Goal: Register for event/course

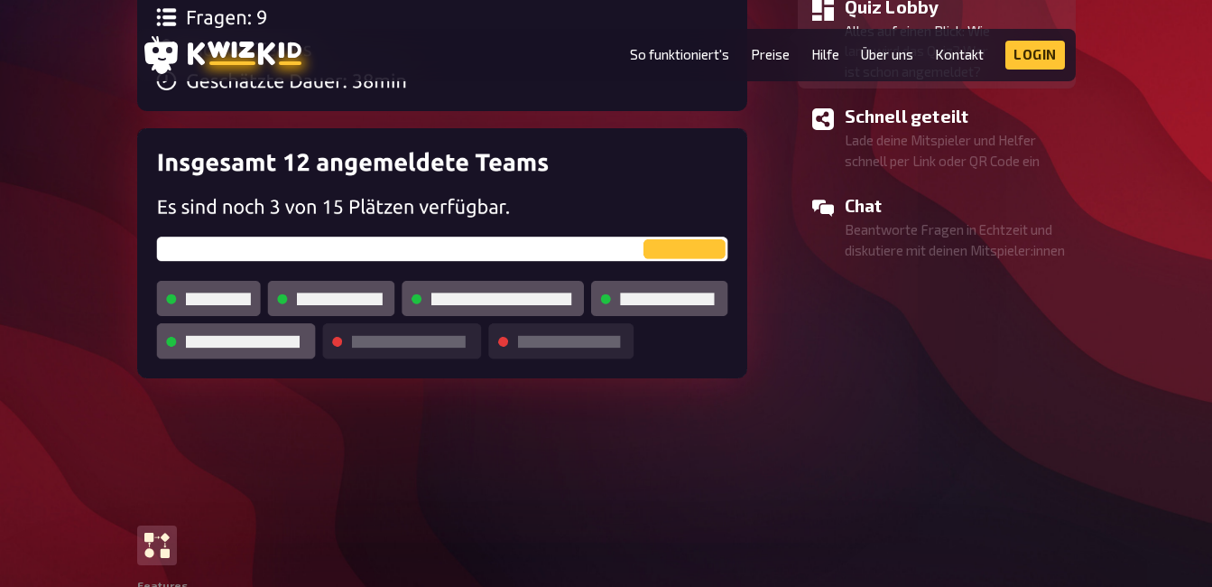
scroll to position [1859, 0]
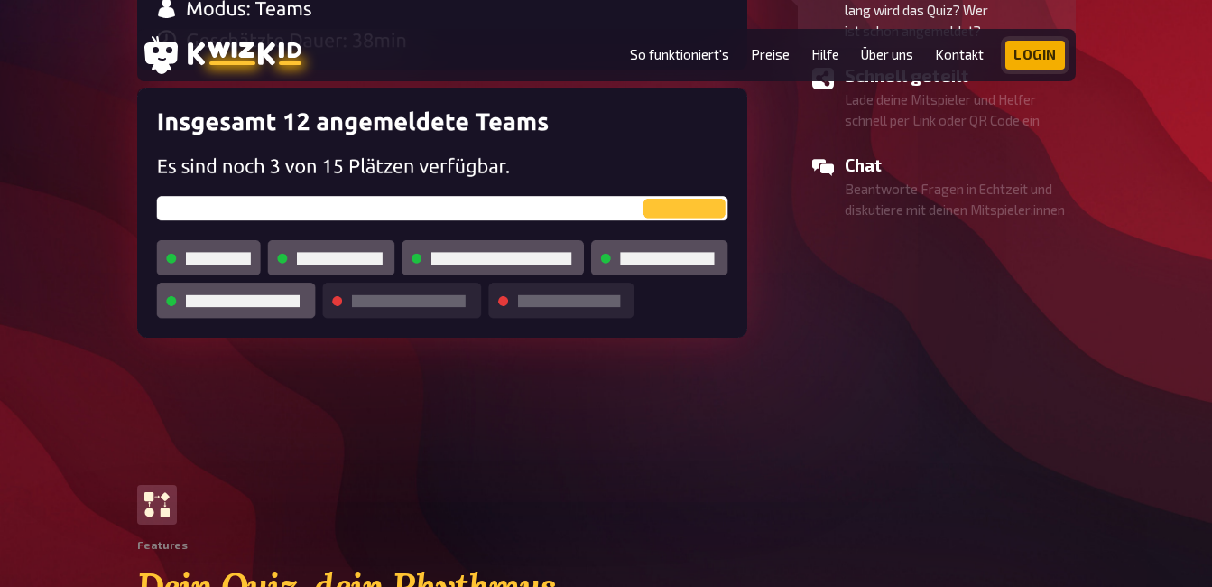
click at [1019, 46] on link "Login" at bounding box center [1035, 55] width 60 height 29
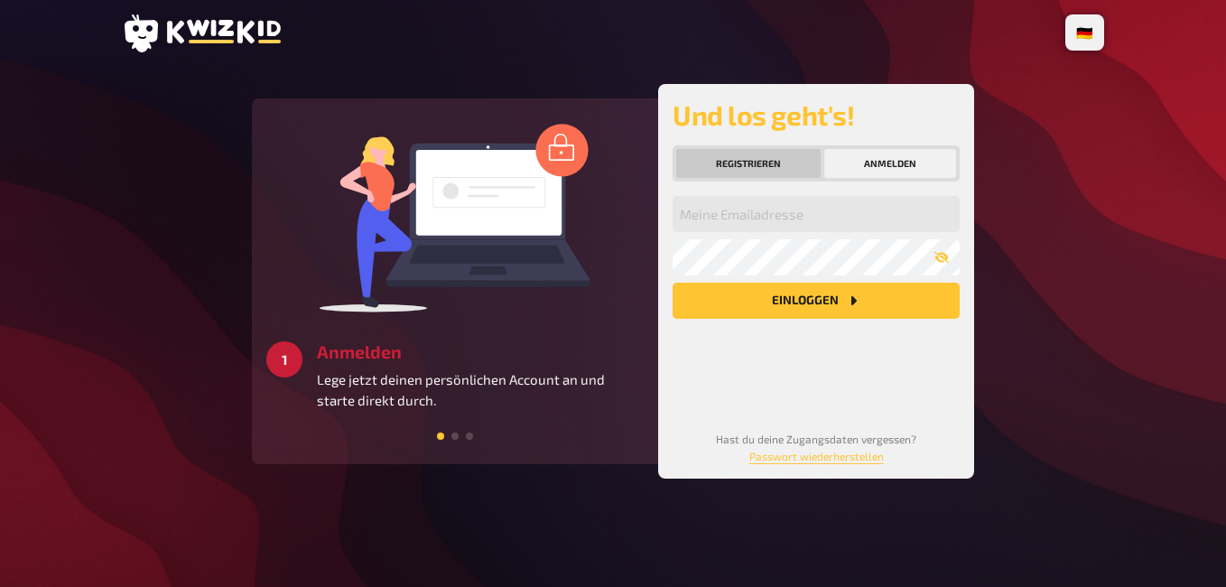
click at [758, 159] on button "Registrieren" at bounding box center [748, 163] width 144 height 29
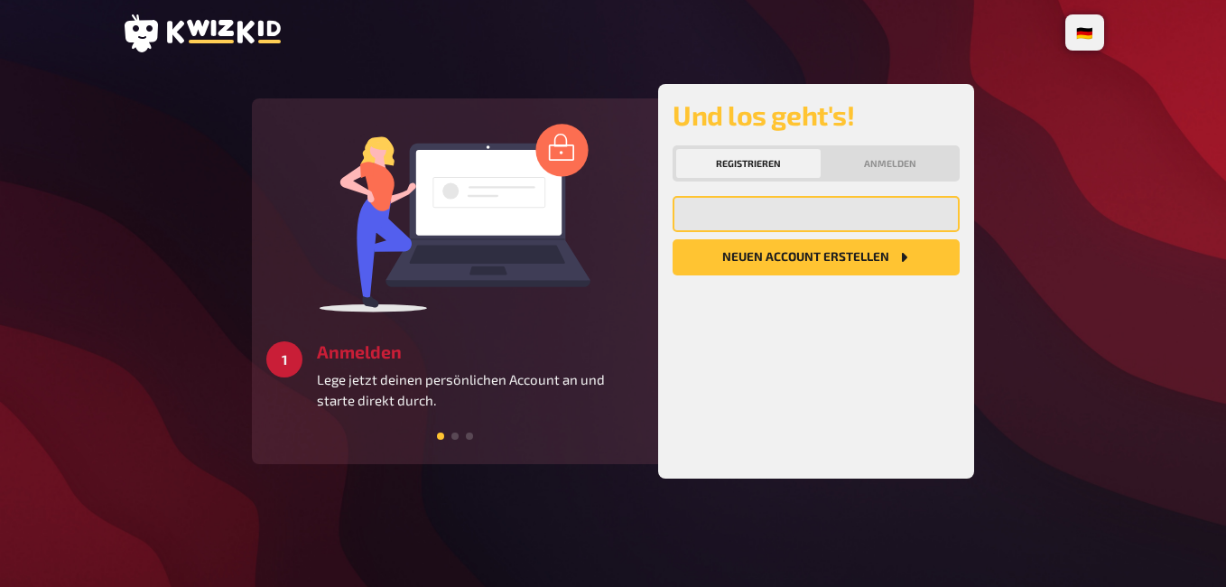
click at [742, 215] on input "email" at bounding box center [815, 214] width 287 height 36
type input "niesse"
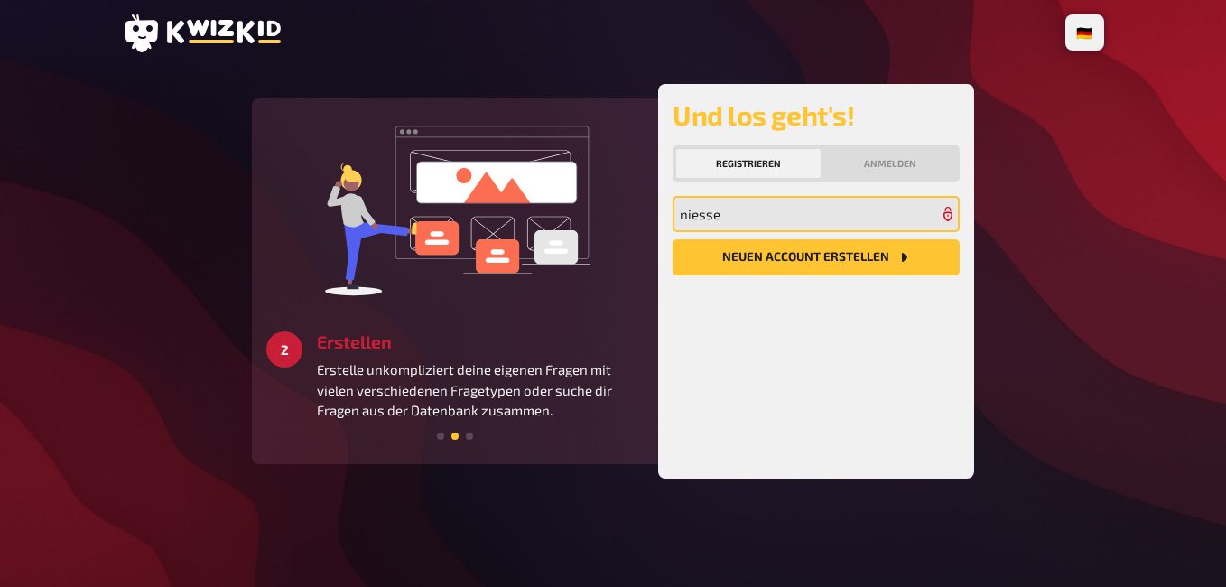
click at [723, 222] on input "niesse" at bounding box center [815, 214] width 287 height 36
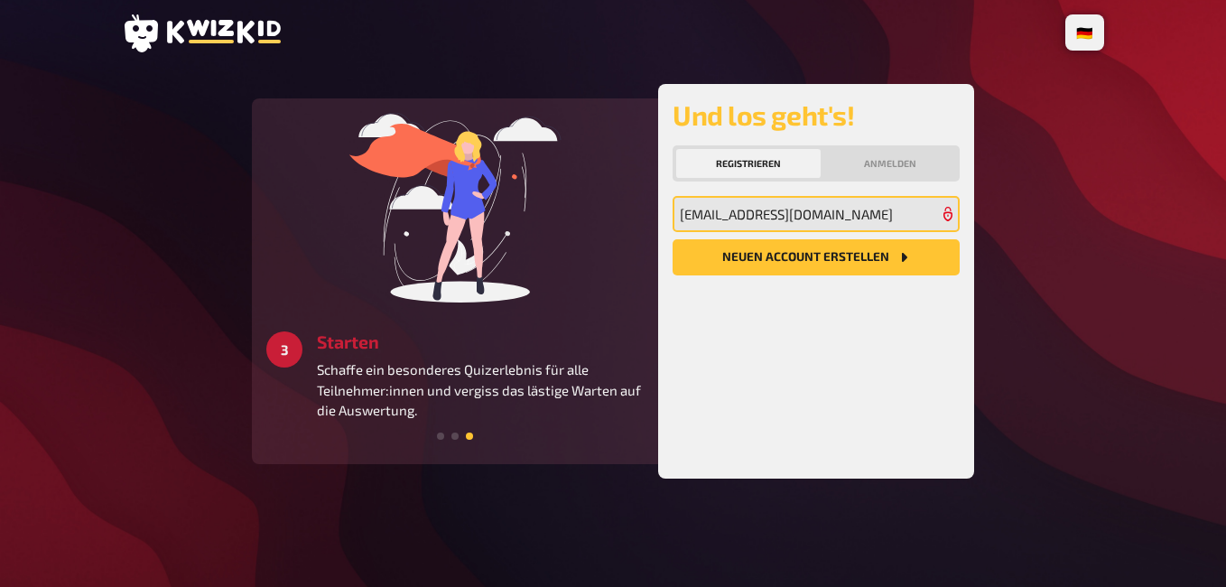
type input "[EMAIL_ADDRESS][DOMAIN_NAME]"
click at [672, 239] on button "Neuen Account Erstellen" at bounding box center [815, 257] width 287 height 36
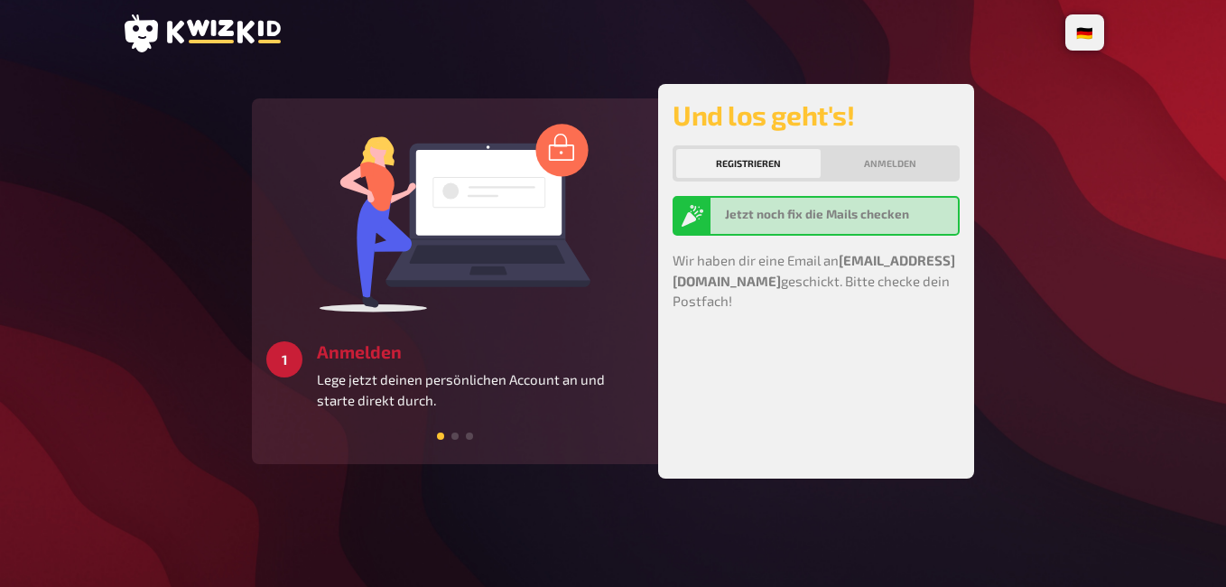
click at [458, 432] on span at bounding box center [454, 435] width 7 height 7
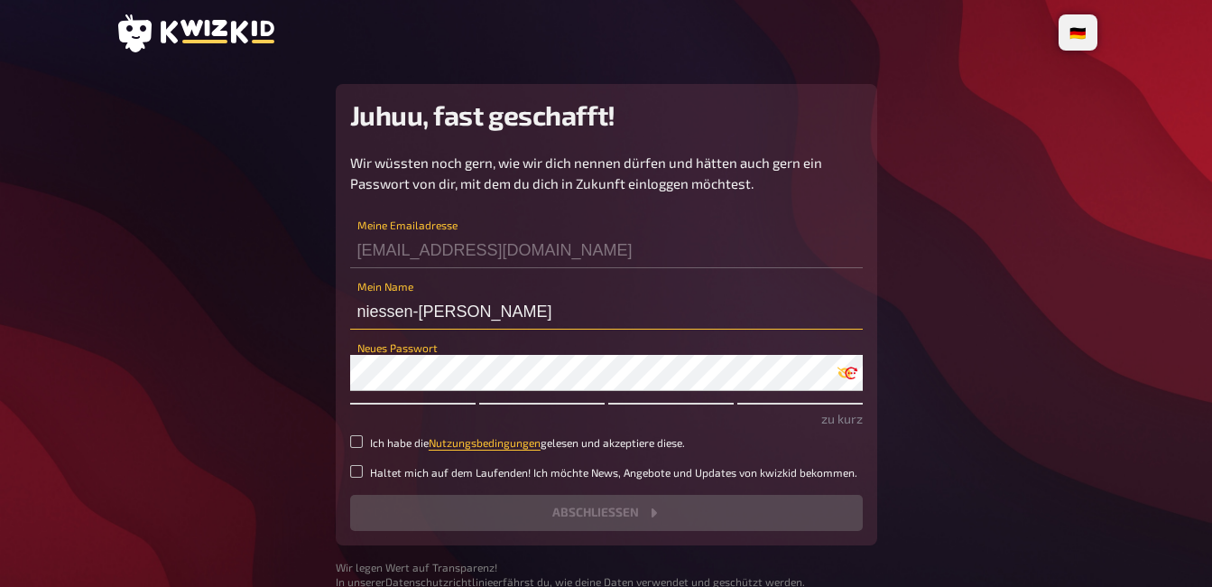
drag, startPoint x: 498, startPoint y: 317, endPoint x: 317, endPoint y: 301, distance: 182.0
click at [317, 301] on main "Juhuu, fast geschafft! Wir wüssten noch gern, wie wir dich nennen dürfen und hä…" at bounding box center [607, 336] width 982 height 505
type input "[PERSON_NAME]"
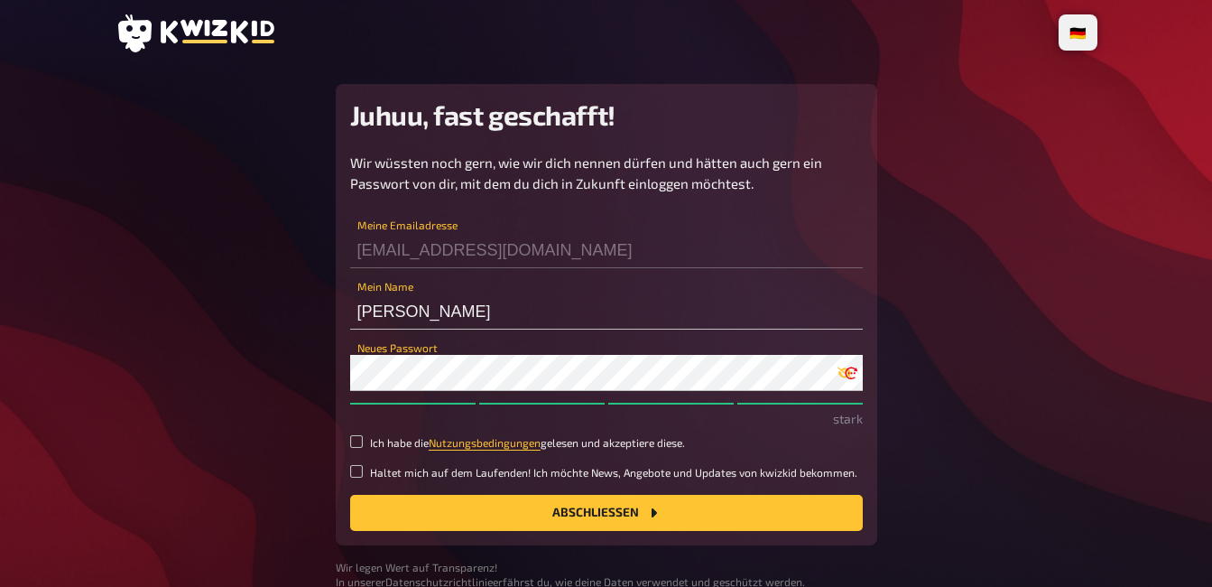
click at [363, 430] on div "Wir wüssten noch gern, wie wir dich nennen dürfen und hätten auch gern ein Pass…" at bounding box center [606, 342] width 513 height 378
click at [358, 444] on input "Ich habe die Nutzungsbedingungen gelesen und akzeptiere diese." at bounding box center [356, 441] width 13 height 13
checkbox input "true"
click at [428, 510] on button "Abschließen" at bounding box center [606, 513] width 513 height 36
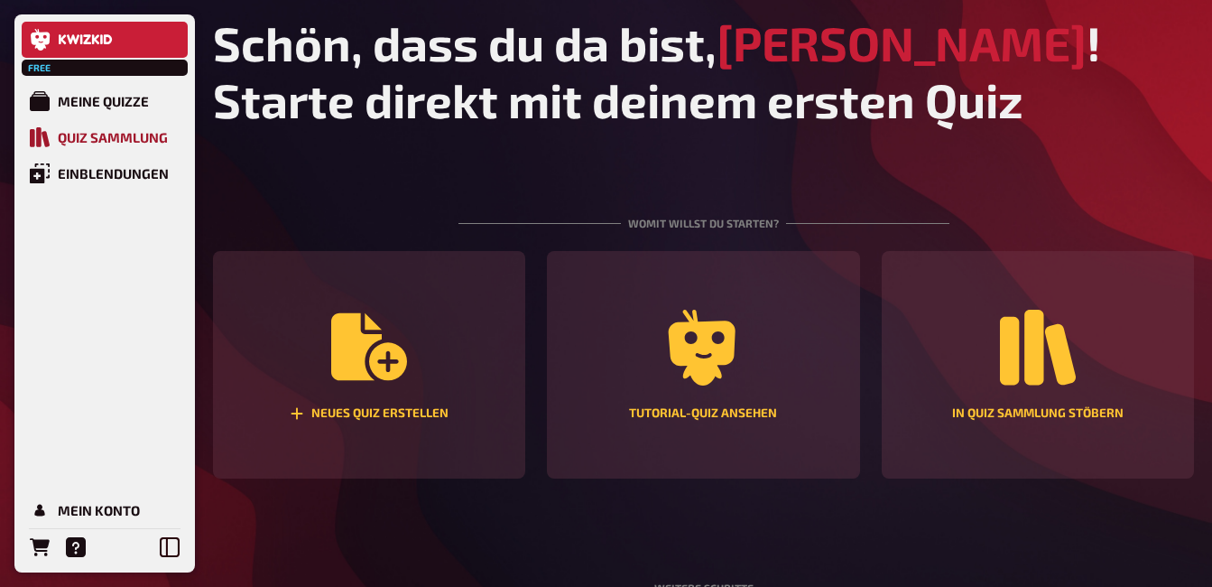
click at [154, 126] on link "Quiz Sammlung" at bounding box center [105, 137] width 166 height 36
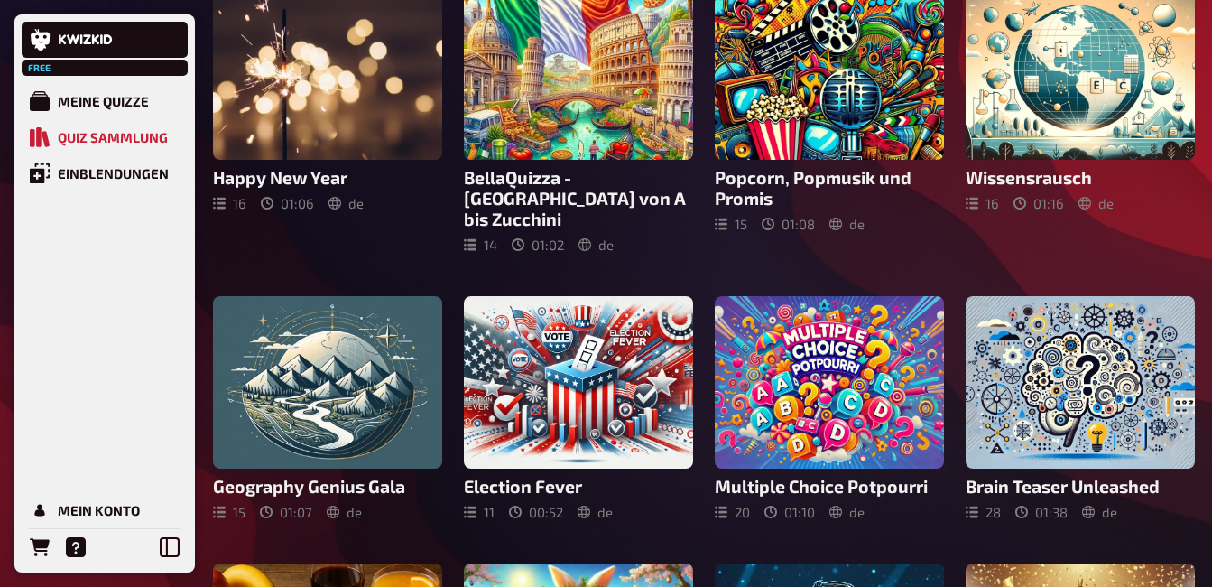
scroll to position [392, 0]
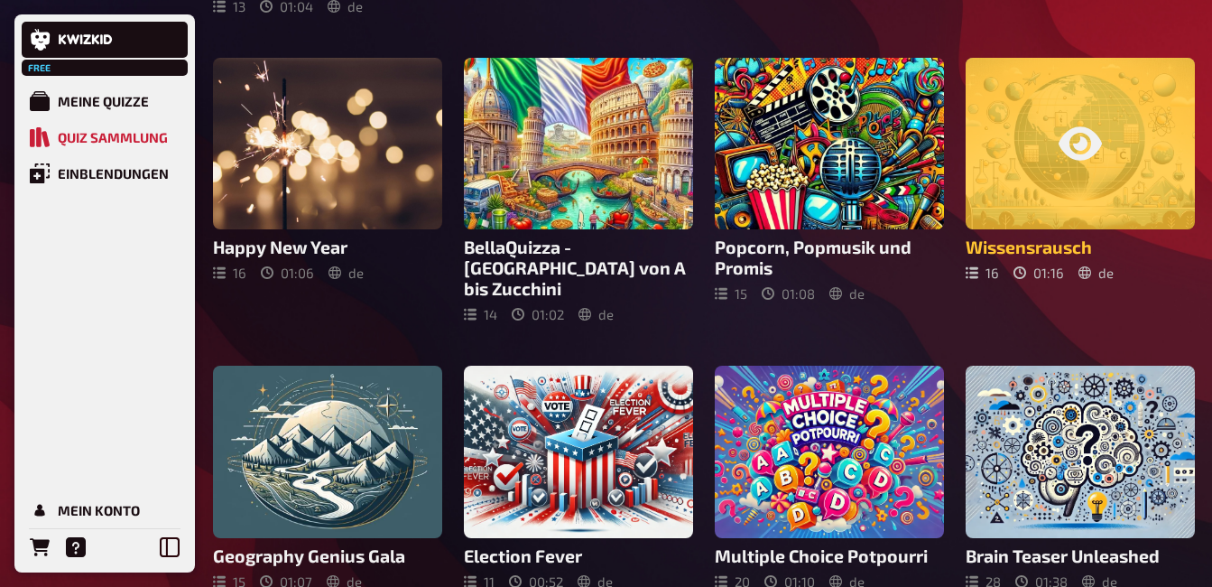
click at [1143, 227] on div at bounding box center [1080, 144] width 229 height 172
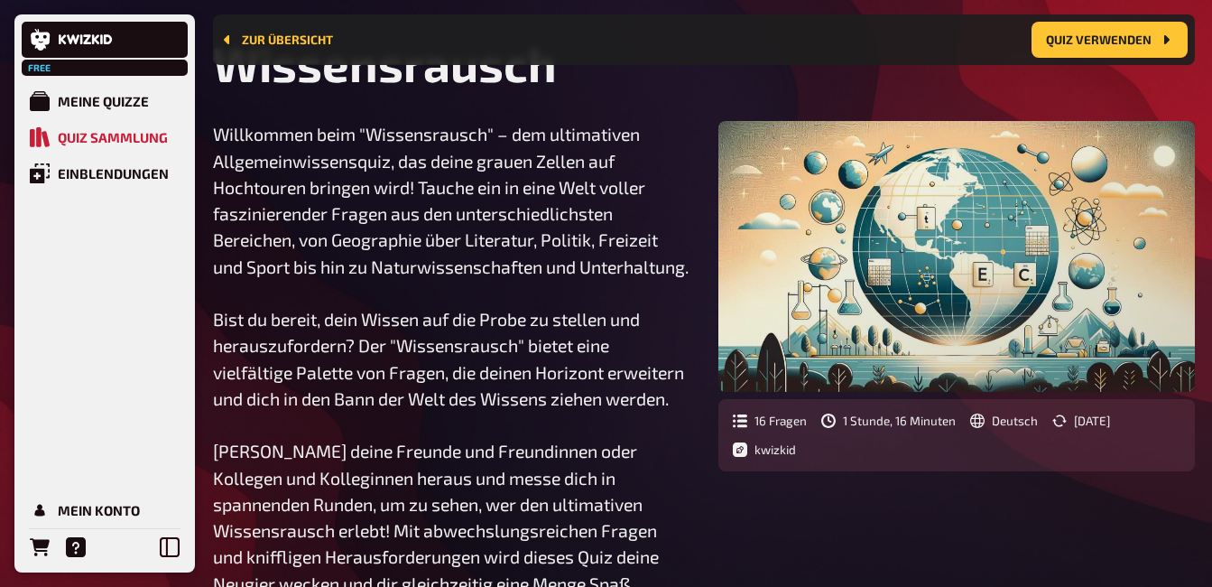
scroll to position [420, 0]
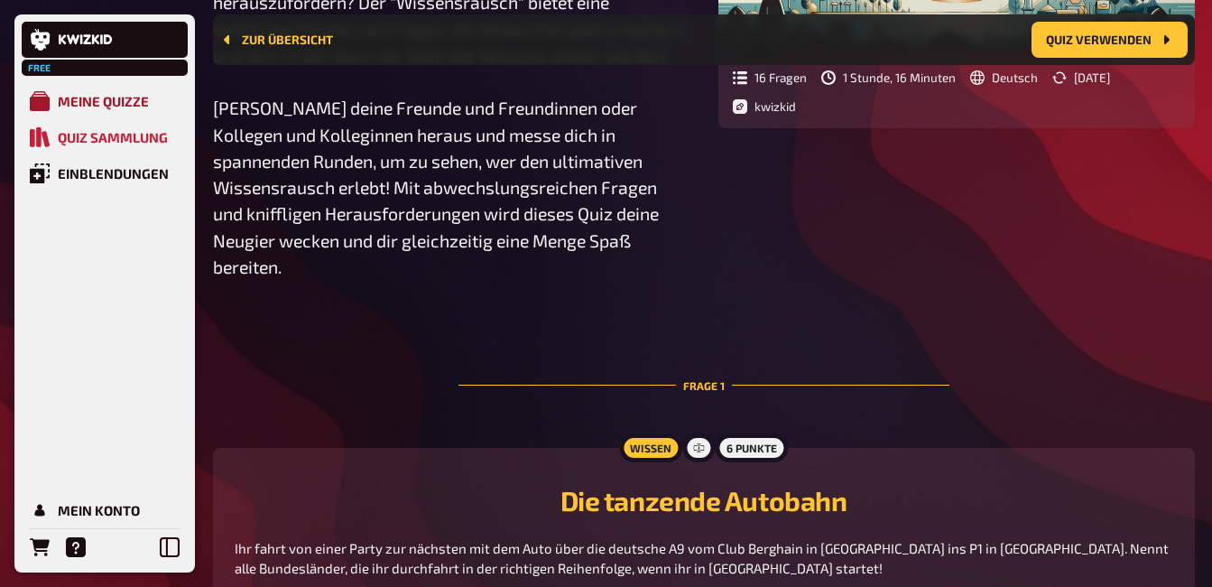
click at [118, 97] on div "Meine Quizze" at bounding box center [103, 101] width 91 height 16
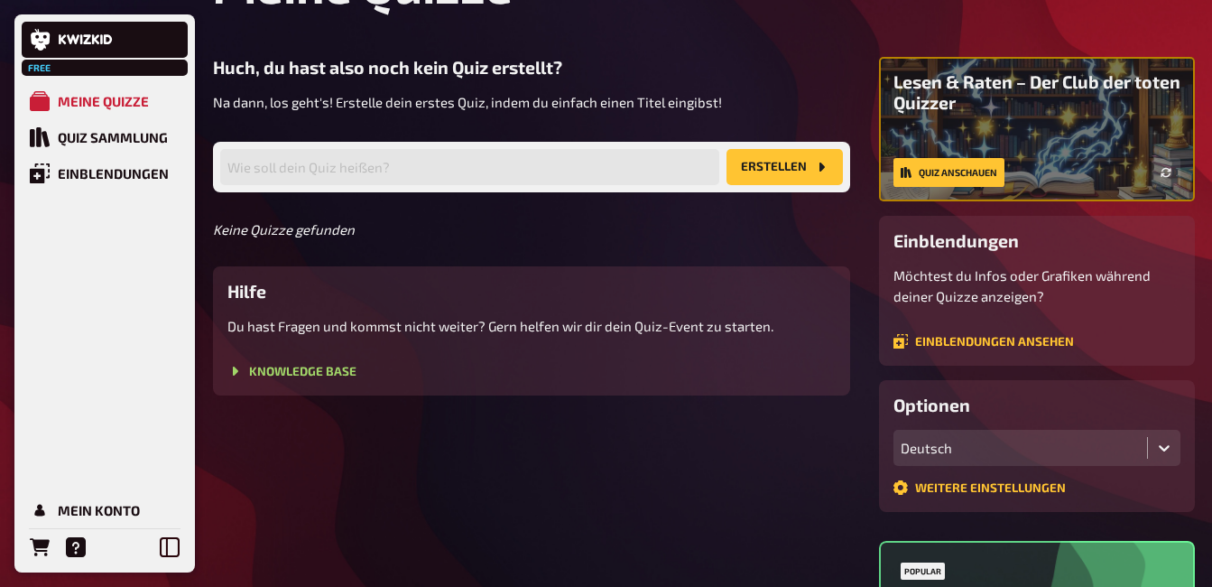
scroll to position [12, 0]
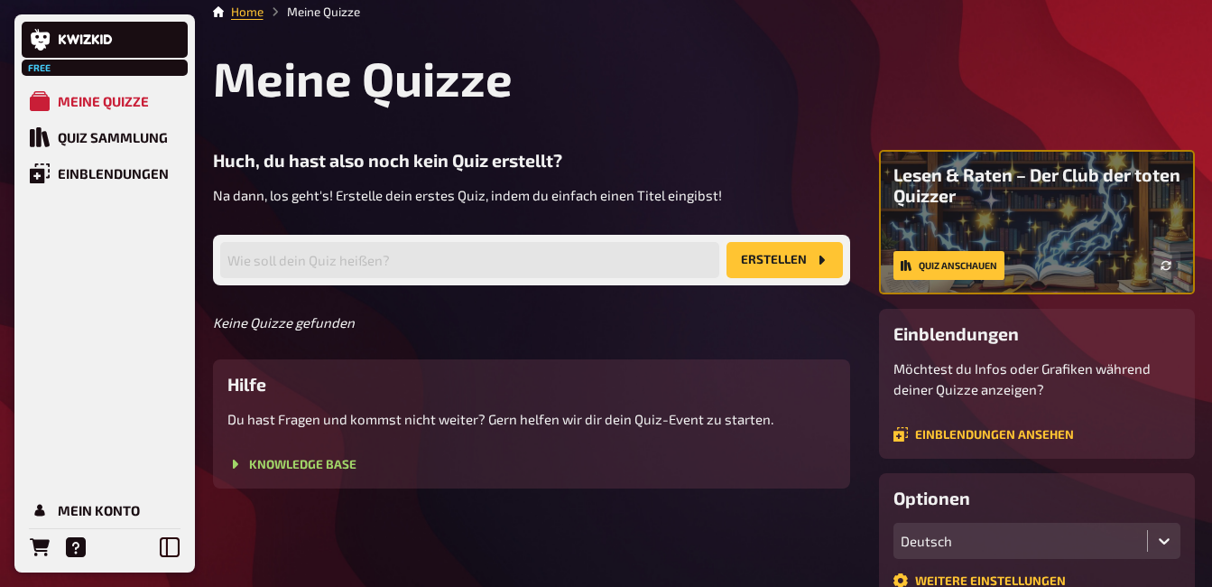
click at [780, 266] on button "Erstellen" at bounding box center [784, 260] width 116 height 36
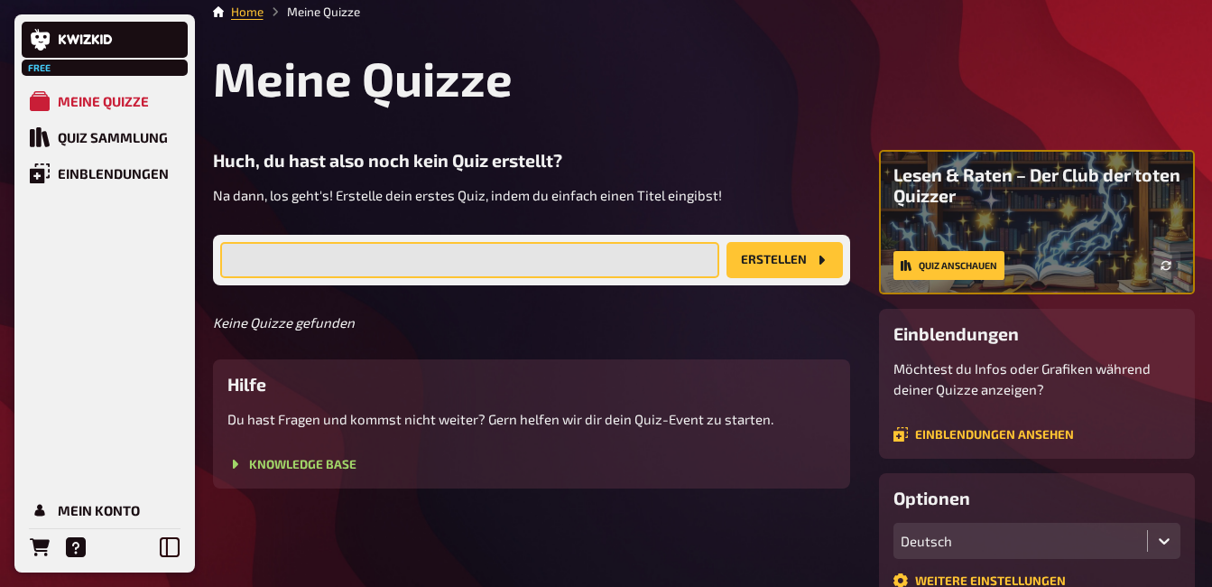
click at [551, 264] on input "text" at bounding box center [469, 260] width 499 height 36
type input "[GEOGRAPHIC_DATA]"
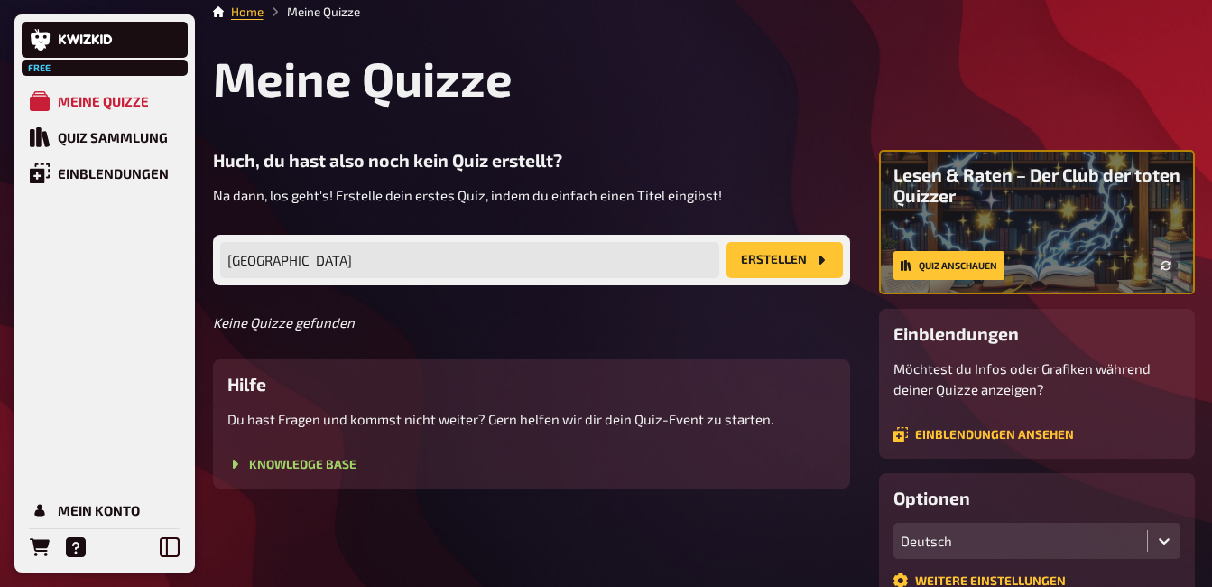
click at [838, 254] on button "Erstellen" at bounding box center [784, 260] width 116 height 36
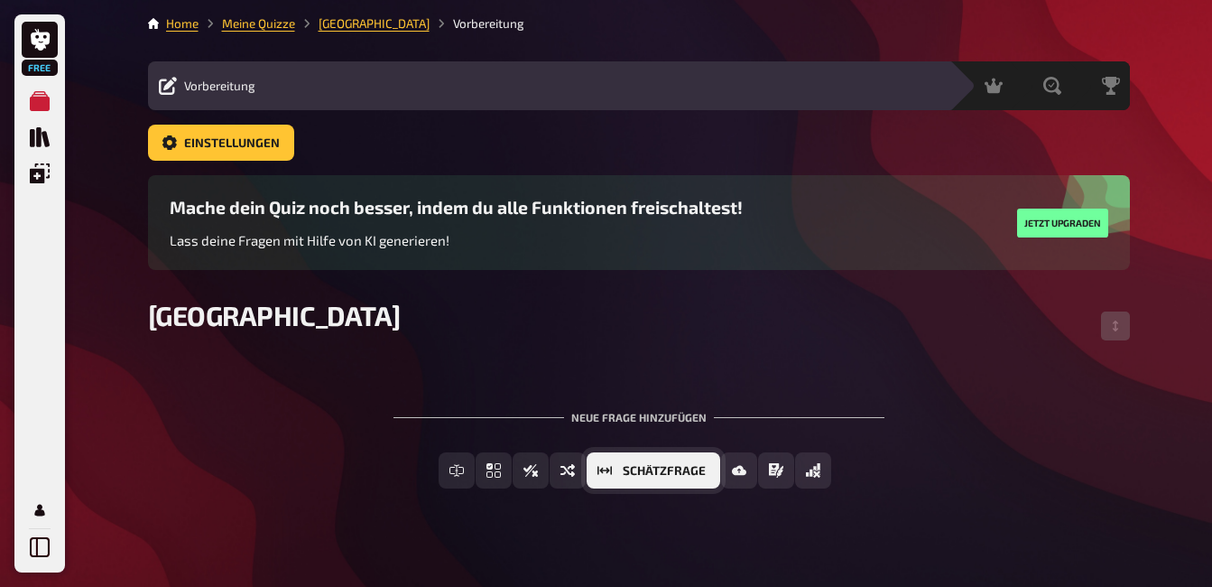
click at [710, 462] on button "Schätzfrage" at bounding box center [654, 470] width 134 height 36
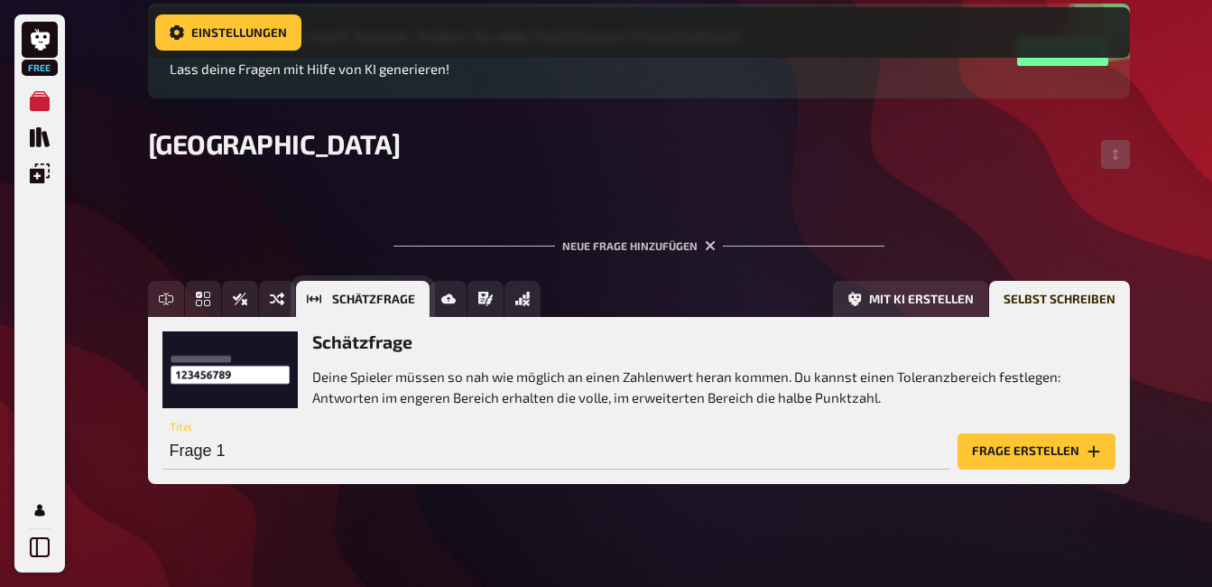
scroll to position [197, 0]
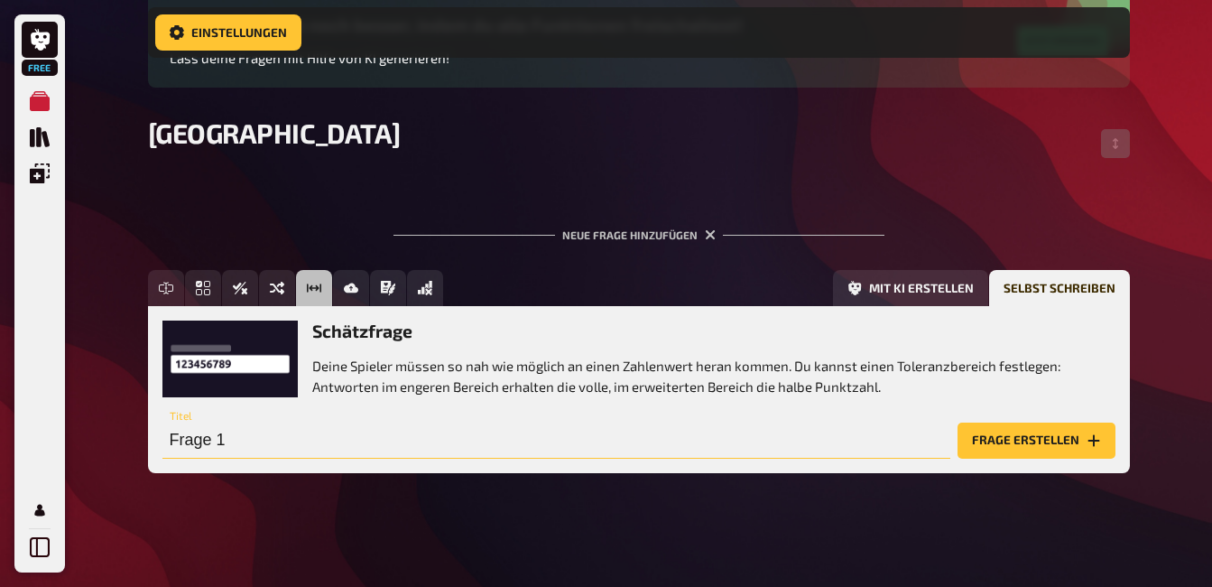
click at [643, 433] on input "Frage 1" at bounding box center [556, 440] width 788 height 36
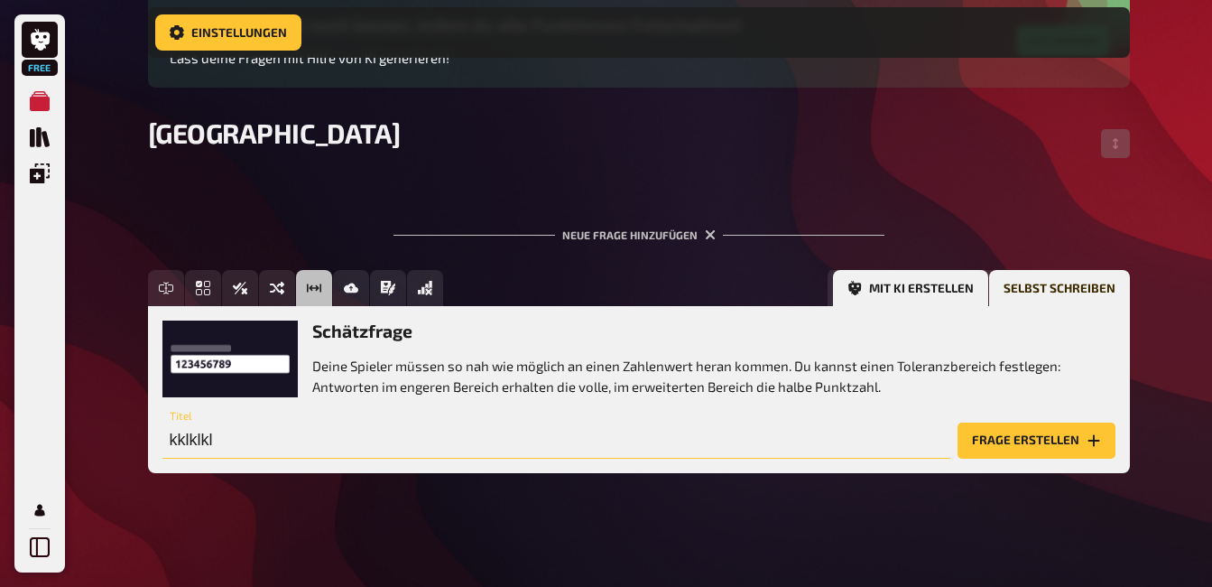
type input "kklklkl"
click at [921, 293] on button "Mit KI erstellen" at bounding box center [910, 288] width 155 height 36
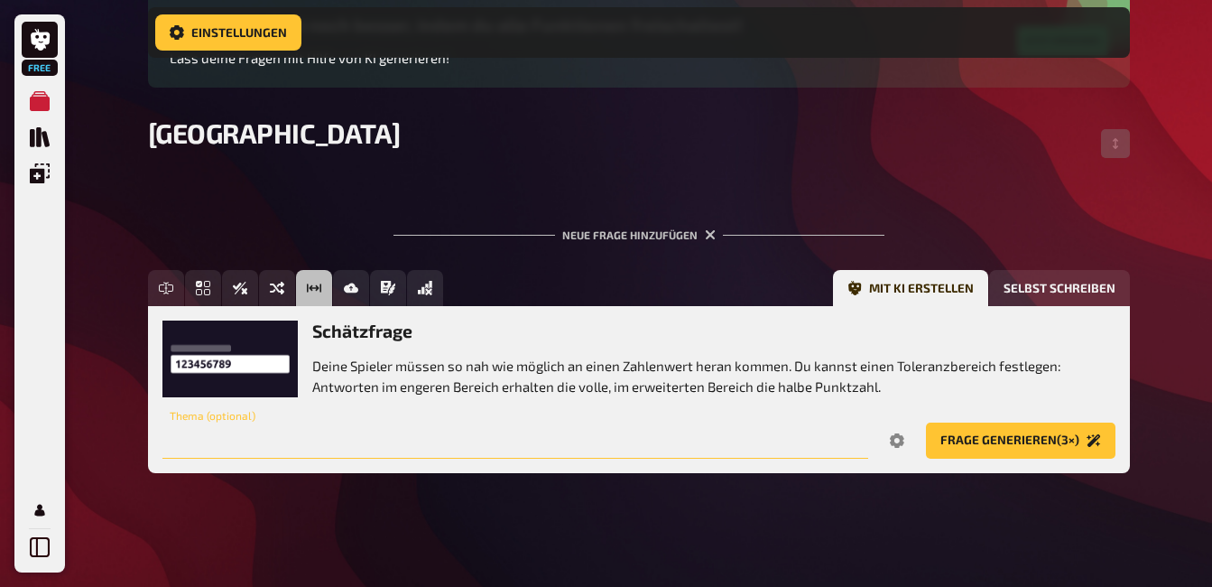
click at [506, 434] on input "text" at bounding box center [515, 440] width 706 height 36
